Goal: Task Accomplishment & Management: Complete application form

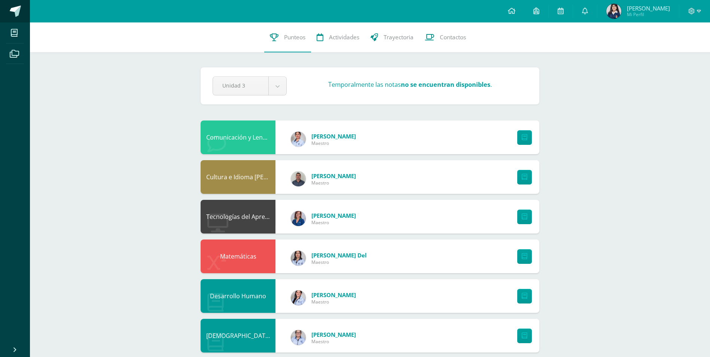
click at [12, 7] on span at bounding box center [15, 11] width 11 height 11
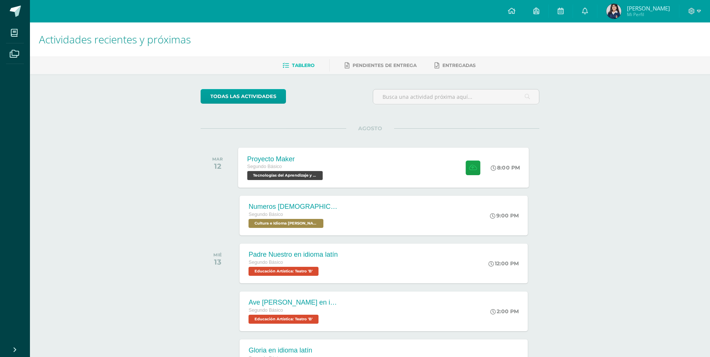
click at [385, 168] on div "Proyecto Maker Segundo Básico Tecnologías del Aprendizaje y la Comunicación 'B'…" at bounding box center [383, 167] width 291 height 40
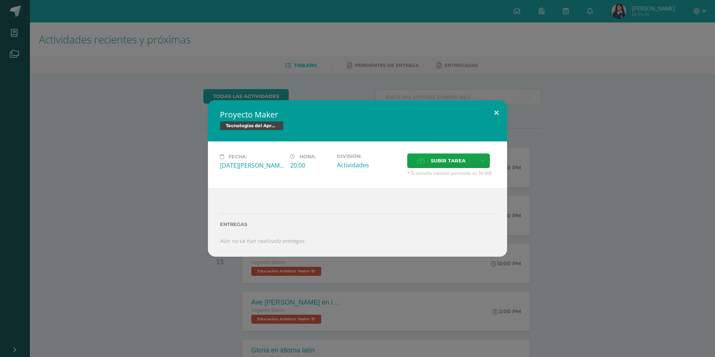
click at [494, 110] on button at bounding box center [496, 112] width 21 height 25
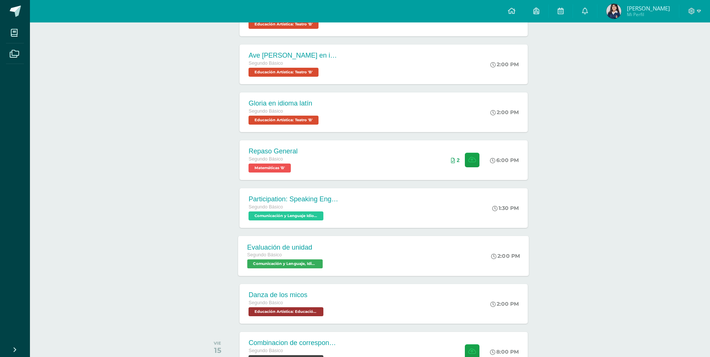
scroll to position [304, 0]
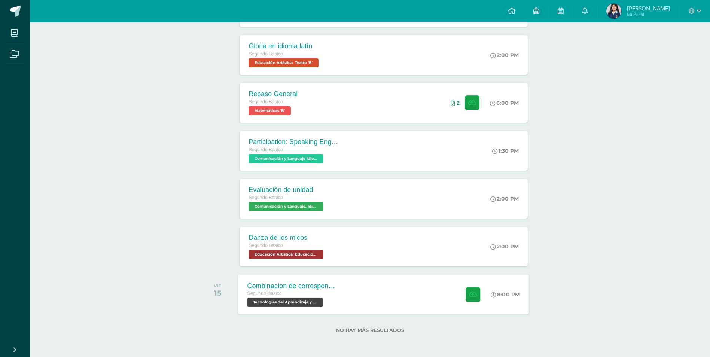
click at [431, 305] on div "Combinacion de correspondencia Segundo Básico Tecnologías del Aprendizaje y la …" at bounding box center [383, 294] width 291 height 40
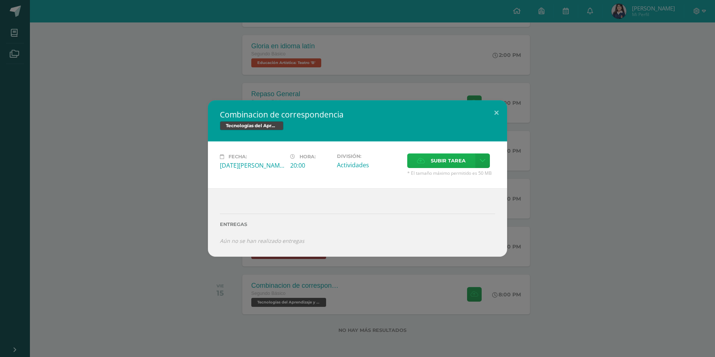
click at [456, 161] on span "Subir tarea" at bounding box center [448, 161] width 35 height 14
click at [0, 0] on input "Subir tarea" at bounding box center [0, 0] width 0 height 0
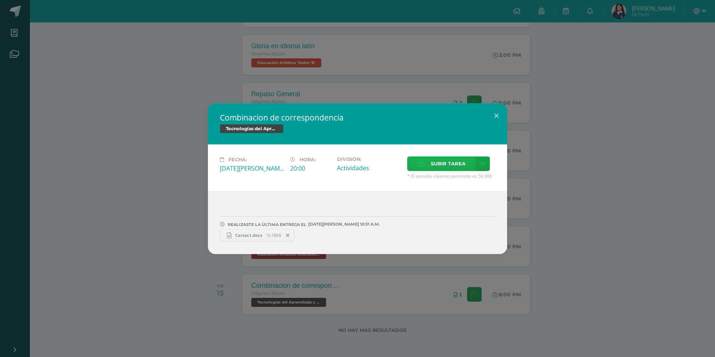
click at [451, 166] on span "Subir tarea" at bounding box center [448, 164] width 35 height 14
click at [0, 0] on input "Subir tarea" at bounding box center [0, 0] width 0 height 0
click at [495, 116] on button at bounding box center [496, 115] width 21 height 25
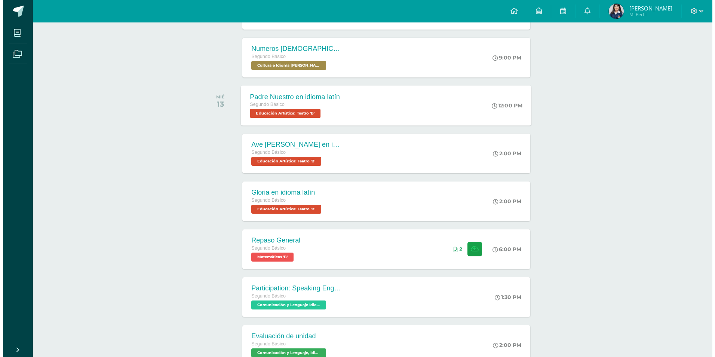
scroll to position [80, 0]
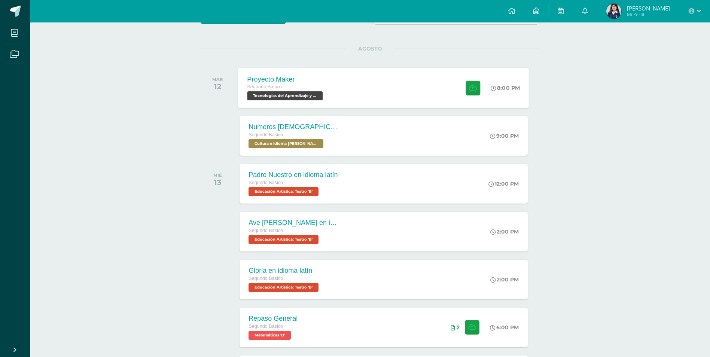
click at [436, 82] on div "Proyecto Maker Segundo Básico Tecnologías del Aprendizaje y la Comunicación 'B'…" at bounding box center [383, 88] width 291 height 40
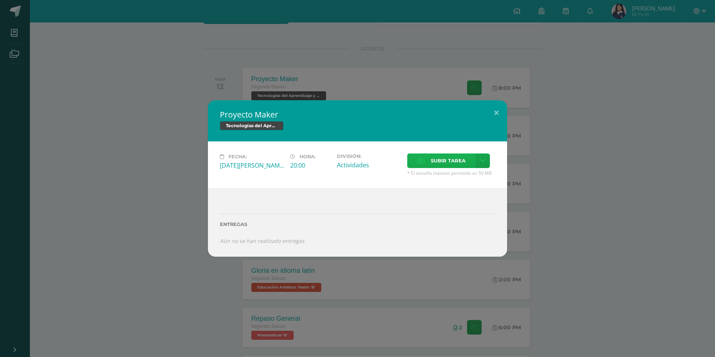
click at [431, 164] on span "Subir tarea" at bounding box center [448, 161] width 35 height 14
click at [0, 0] on input "Subir tarea" at bounding box center [0, 0] width 0 height 0
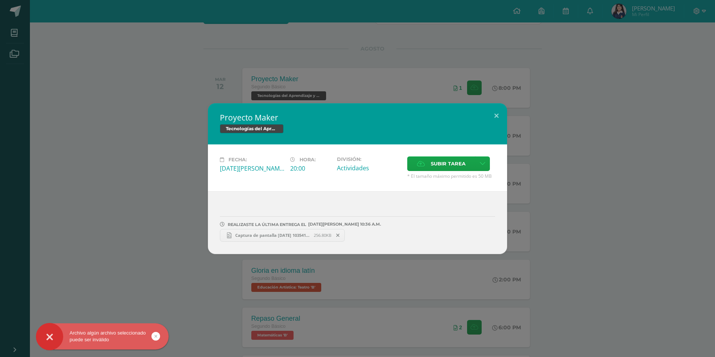
click at [315, 233] on span "256.80KB" at bounding box center [323, 235] width 18 height 6
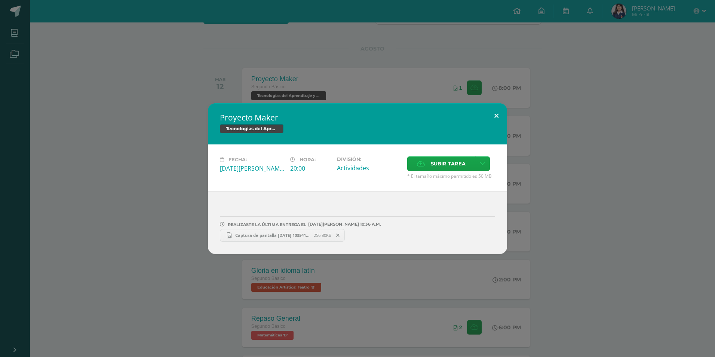
click at [495, 114] on button at bounding box center [496, 115] width 21 height 25
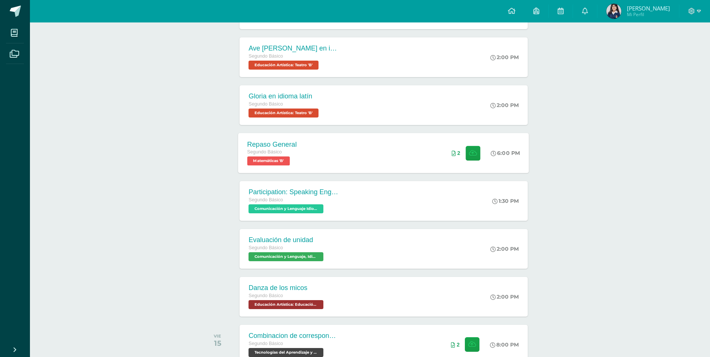
scroll to position [304, 0]
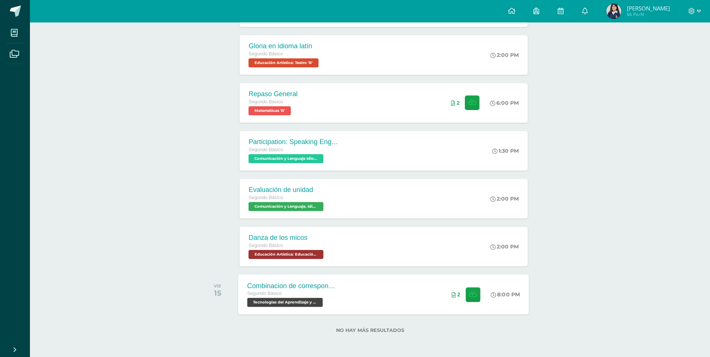
click at [325, 294] on div "Segundo Básico" at bounding box center [292, 294] width 91 height 8
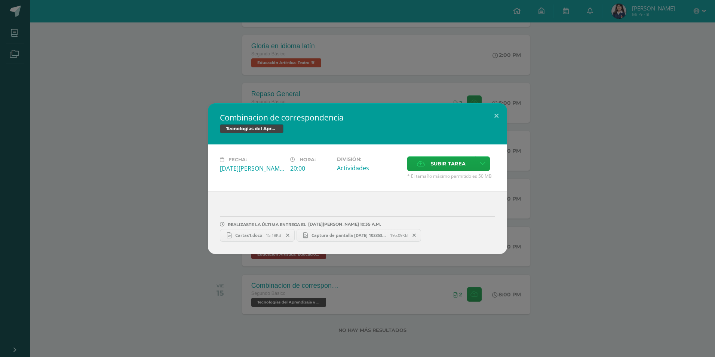
click at [264, 236] on span "Cartas1.docx" at bounding box center [249, 235] width 34 height 6
click at [499, 114] on button at bounding box center [496, 115] width 21 height 25
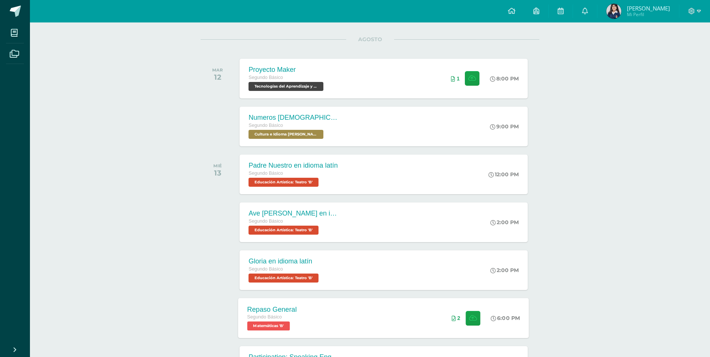
scroll to position [0, 0]
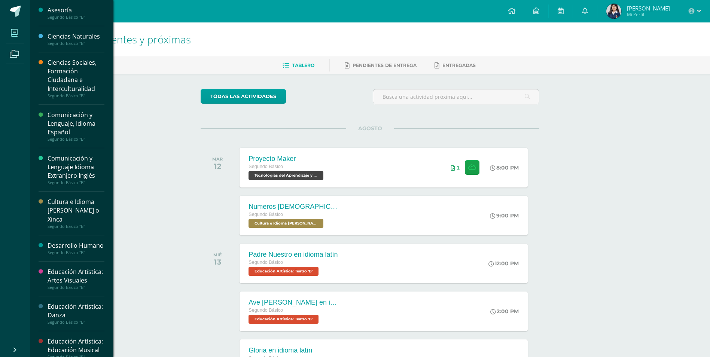
click at [17, 36] on icon at bounding box center [14, 32] width 7 height 7
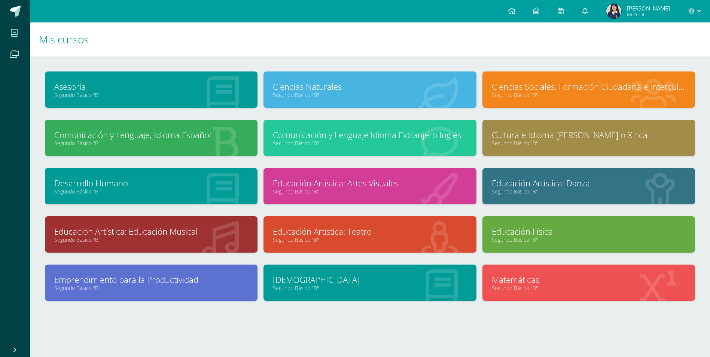
click at [631, 13] on span "Brenda Kristel Mi Perfil" at bounding box center [638, 11] width 67 height 15
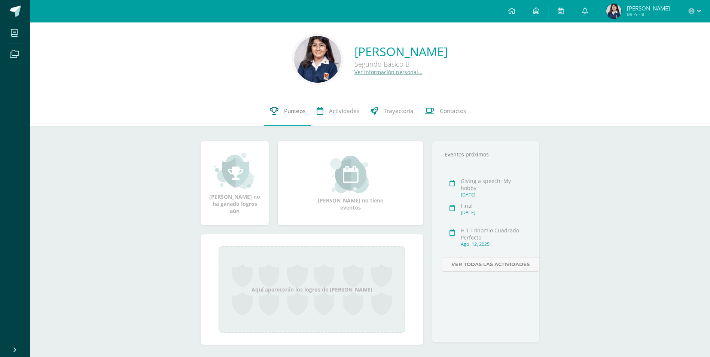
click at [277, 105] on link "Punteos" at bounding box center [287, 111] width 47 height 30
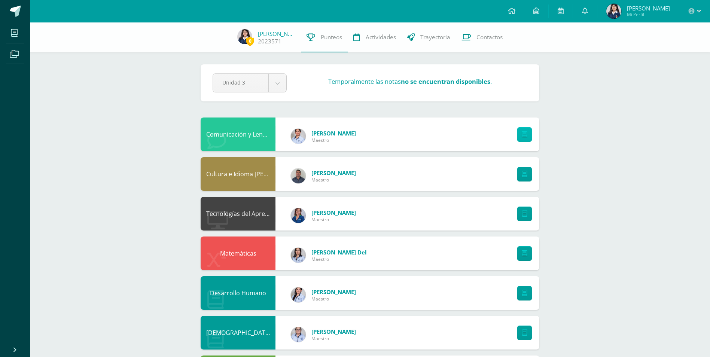
click at [528, 140] on link at bounding box center [524, 134] width 15 height 15
